Goal: Book appointment/travel/reservation

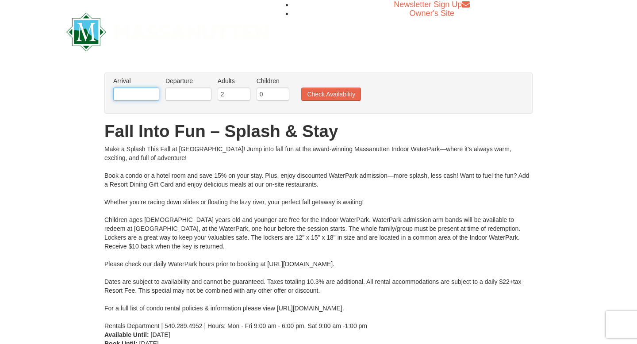
click at [152, 94] on input "text" at bounding box center [136, 94] width 46 height 13
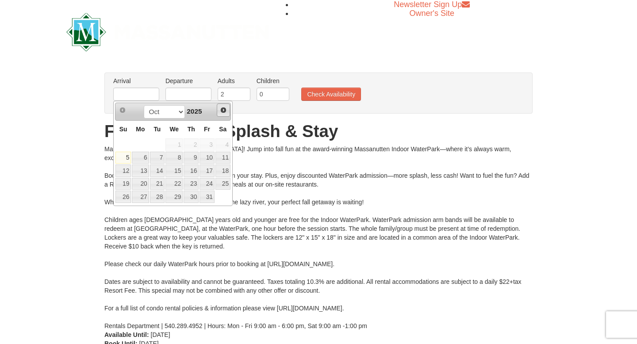
click at [224, 111] on span "Next" at bounding box center [223, 110] width 7 height 7
click at [222, 112] on span "Next" at bounding box center [223, 110] width 7 height 7
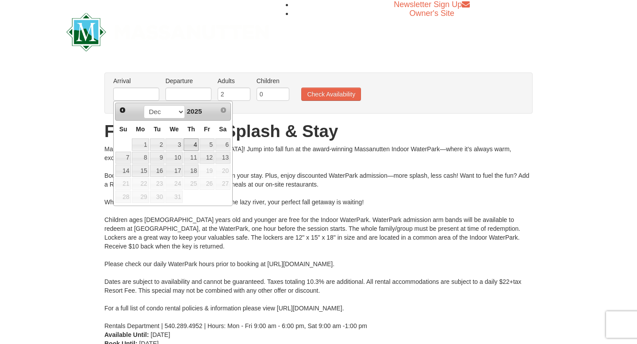
click at [195, 145] on link "4" at bounding box center [190, 144] width 15 height 12
type input "[DATE]"
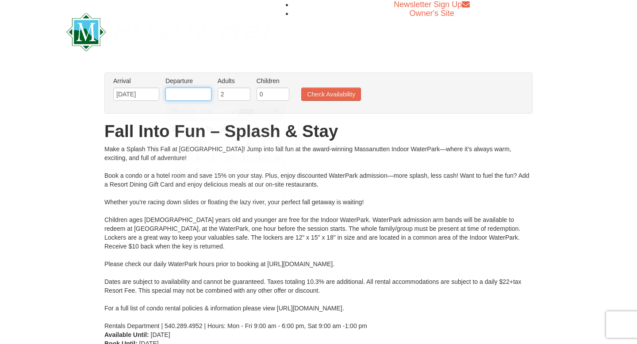
click at [198, 97] on input "text" at bounding box center [188, 94] width 46 height 13
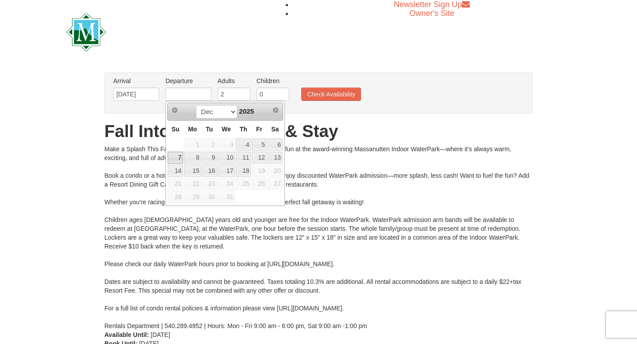
click at [177, 156] on link "7" at bounding box center [175, 158] width 15 height 12
type input "[DATE]"
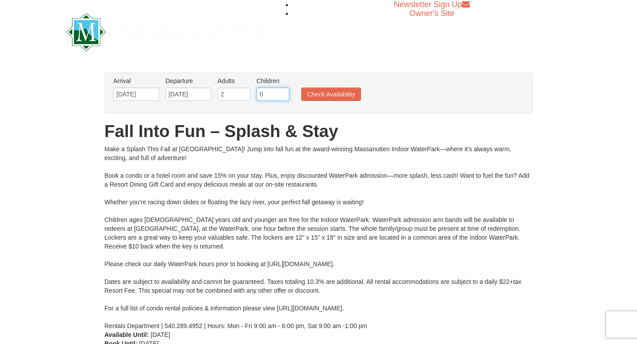
click at [282, 95] on input "0" at bounding box center [272, 94] width 33 height 13
click at [282, 93] on input "1" at bounding box center [272, 94] width 33 height 13
type input "2"
click at [282, 93] on input "2" at bounding box center [272, 94] width 33 height 13
click at [311, 98] on button "Check Availability" at bounding box center [331, 94] width 60 height 13
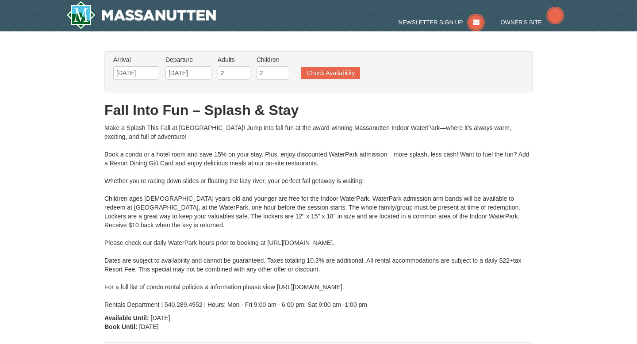
type input "[DATE]"
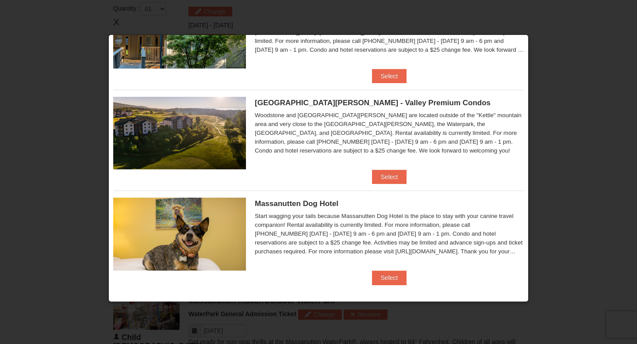
scroll to position [273, 0]
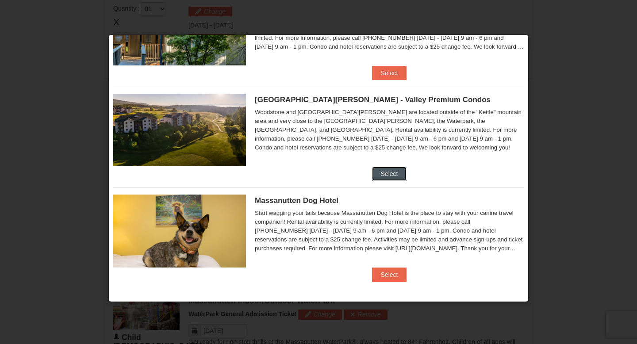
click at [384, 174] on button "Select" at bounding box center [389, 174] width 35 height 14
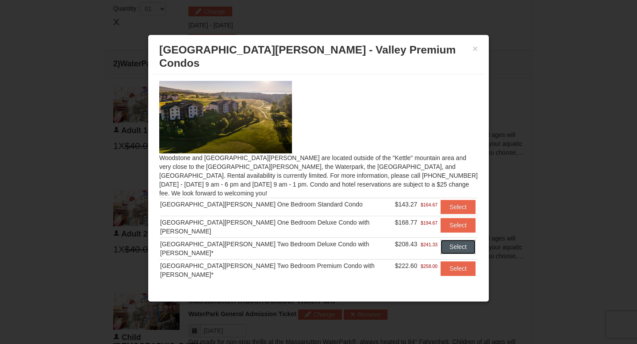
click at [447, 240] on button "Select" at bounding box center [457, 247] width 35 height 14
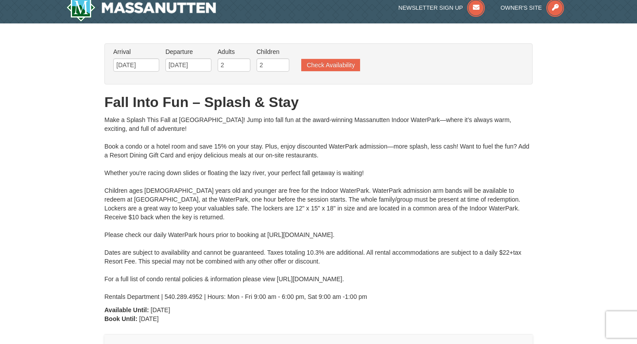
scroll to position [0, 0]
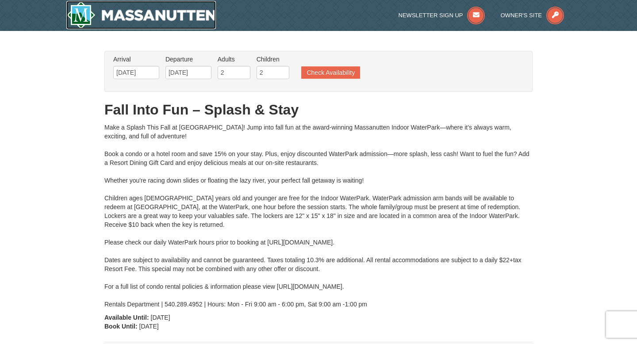
click at [162, 17] on img at bounding box center [140, 15] width 149 height 28
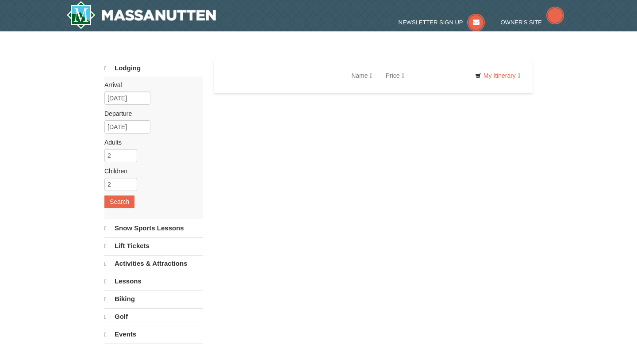
select select "10"
